Goal: Use online tool/utility: Utilize a website feature to perform a specific function

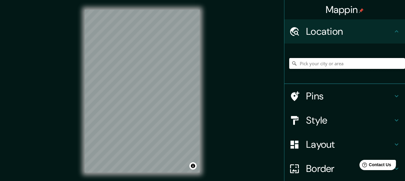
click at [316, 62] on input "Pick your city or area" at bounding box center [347, 63] width 116 height 11
type input "[GEOGRAPHIC_DATA], [GEOGRAPHIC_DATA], [GEOGRAPHIC_DATA]"
click at [311, 97] on h4 "Pins" at bounding box center [349, 96] width 87 height 12
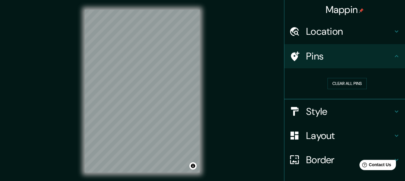
click at [291, 55] on icon at bounding box center [295, 56] width 8 height 10
click at [173, 113] on div at bounding box center [172, 112] width 5 height 5
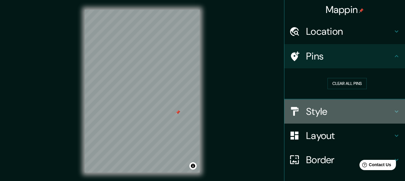
click at [334, 104] on div "Style" at bounding box center [345, 111] width 121 height 24
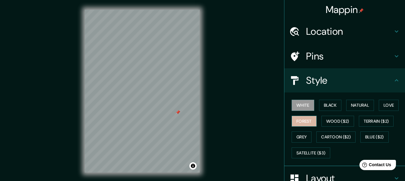
click at [307, 118] on button "Forest" at bounding box center [304, 121] width 25 height 11
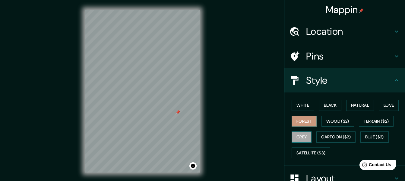
click at [296, 139] on button "Grey" at bounding box center [302, 136] width 20 height 11
click at [318, 30] on h4 "Location" at bounding box center [349, 31] width 87 height 12
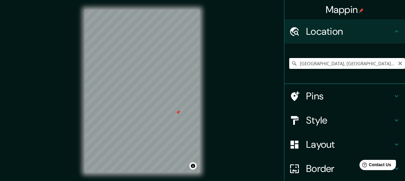
click at [329, 68] on input "[GEOGRAPHIC_DATA], [GEOGRAPHIC_DATA], [GEOGRAPHIC_DATA]" at bounding box center [347, 63] width 116 height 11
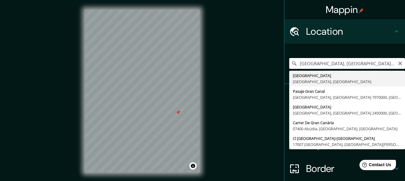
click at [329, 68] on input "[GEOGRAPHIC_DATA], [GEOGRAPHIC_DATA], [GEOGRAPHIC_DATA]" at bounding box center [347, 63] width 116 height 11
click at [294, 64] on input "[GEOGRAPHIC_DATA], [GEOGRAPHIC_DATA], [GEOGRAPHIC_DATA]" at bounding box center [347, 63] width 116 height 11
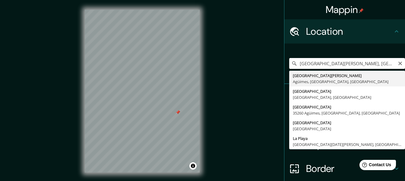
type input "[GEOGRAPHIC_DATA][PERSON_NAME], Agüimes, [GEOGRAPHIC_DATA], [GEOGRAPHIC_DATA]"
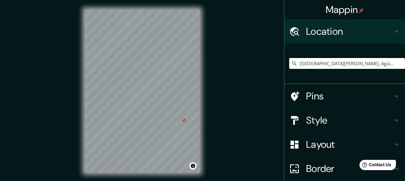
click at [321, 168] on h4 "Border" at bounding box center [349, 168] width 87 height 12
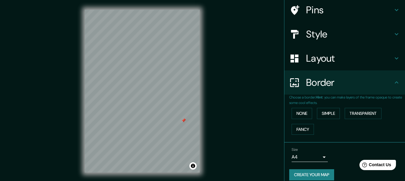
scroll to position [53, 0]
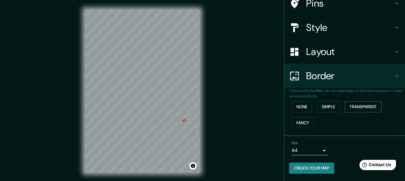
click at [359, 105] on button "Transparent" at bounding box center [363, 106] width 37 height 11
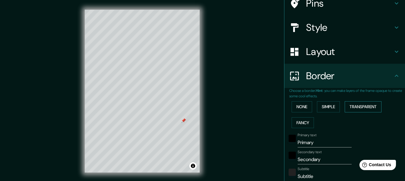
click at [358, 105] on button "Transparent" at bounding box center [363, 106] width 37 height 11
type input "183"
type input "30"
click at [293, 105] on button "None" at bounding box center [302, 106] width 21 height 11
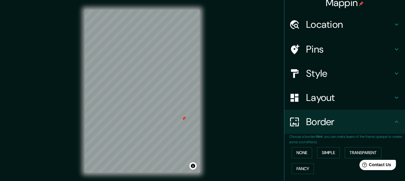
scroll to position [0, 0]
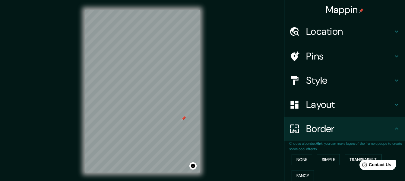
click at [335, 35] on h4 "Location" at bounding box center [349, 31] width 87 height 12
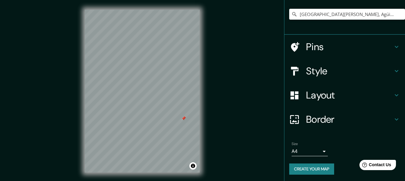
scroll to position [50, 0]
